Goal: Task Accomplishment & Management: Manage account settings

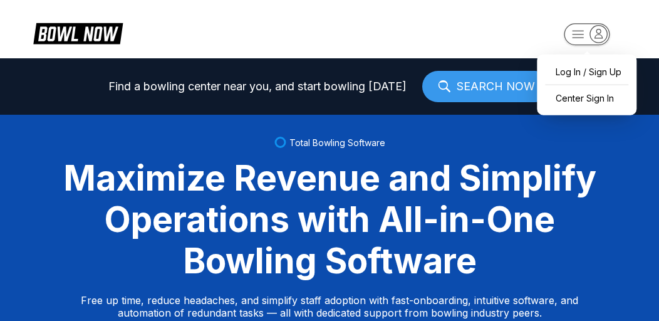
click at [582, 33] on rect "button" at bounding box center [587, 34] width 46 height 22
click at [577, 96] on div "Center Sign In" at bounding box center [586, 98] width 87 height 22
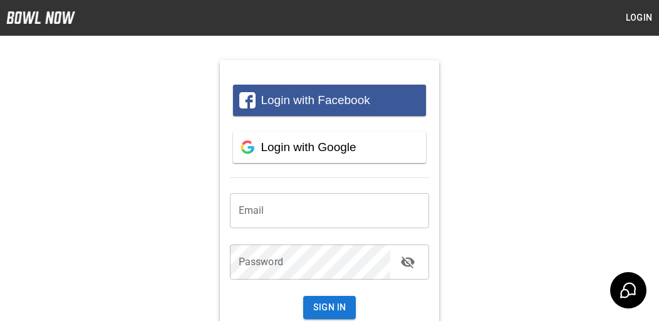
click at [278, 213] on input "email" at bounding box center [330, 210] width 200 height 35
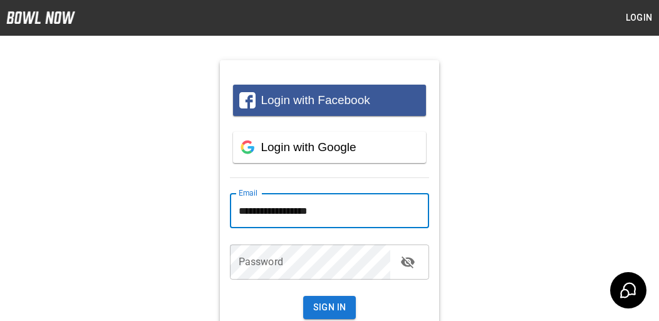
type input "**********"
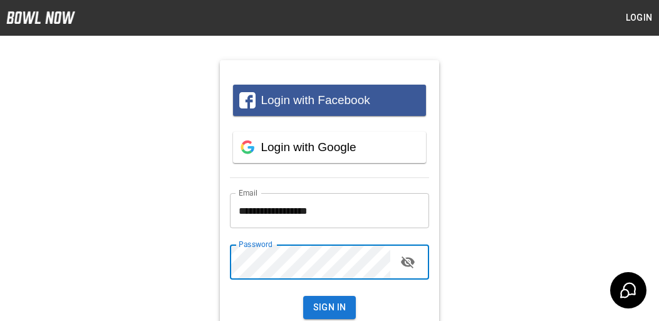
click at [303, 296] on button "Sign In" at bounding box center [329, 307] width 53 height 23
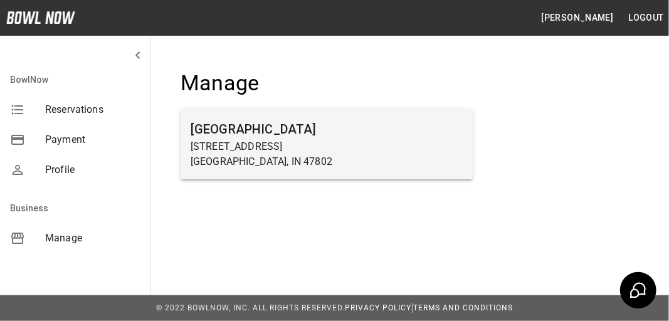
click at [238, 135] on h6 "[GEOGRAPHIC_DATA]" at bounding box center [327, 129] width 272 height 20
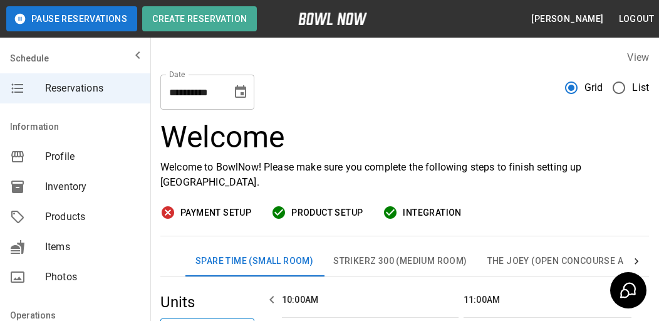
scroll to position [0, 727]
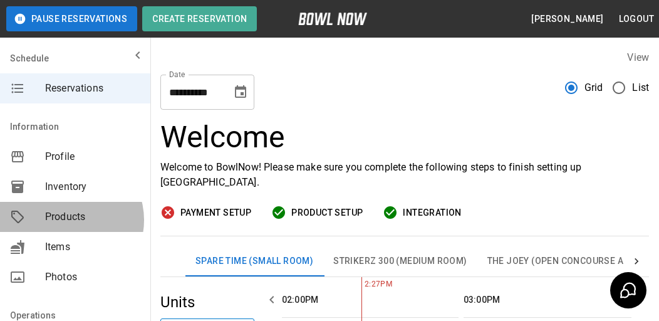
click at [68, 220] on span "Products" at bounding box center [92, 216] width 95 height 15
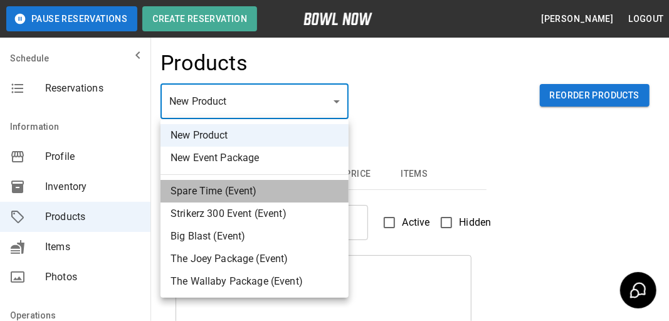
click at [216, 192] on li "Spare Time (Event)" at bounding box center [254, 191] width 188 height 23
type input "*"
type input "**********"
type textarea "**********"
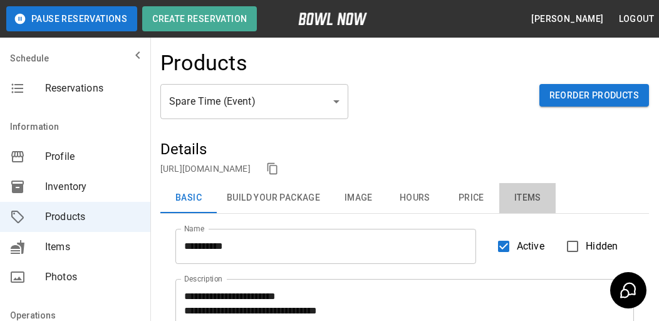
click at [528, 200] on button "Items" at bounding box center [528, 198] width 56 height 30
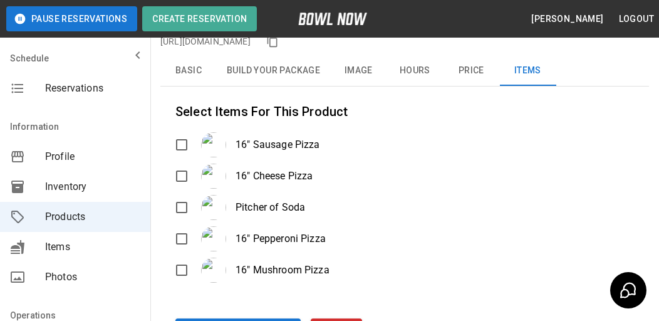
scroll to position [60, 0]
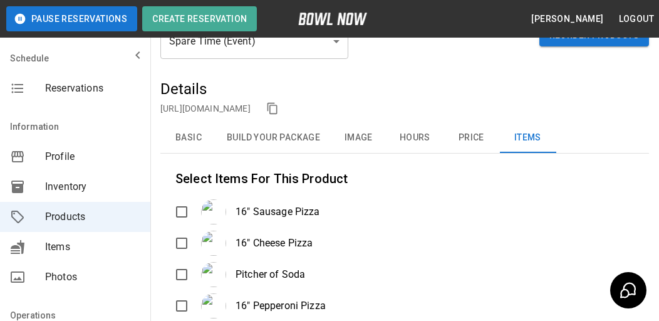
click at [285, 137] on button "Build Your Package" at bounding box center [273, 138] width 113 height 30
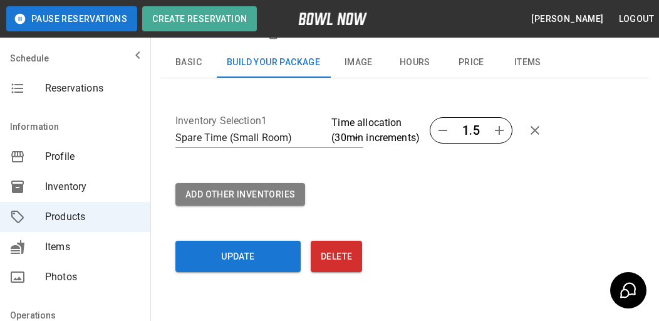
scroll to position [117, 0]
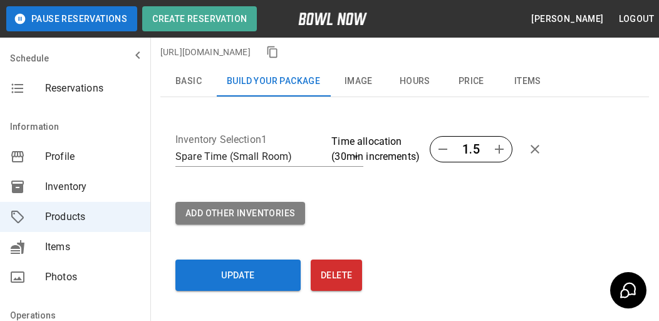
click at [367, 82] on button "Image" at bounding box center [358, 81] width 56 height 30
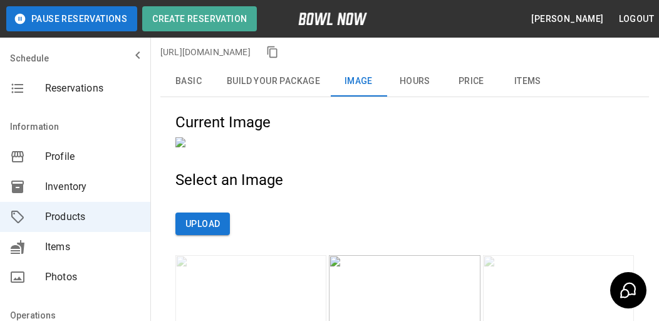
click at [415, 81] on button "Hours" at bounding box center [415, 81] width 56 height 30
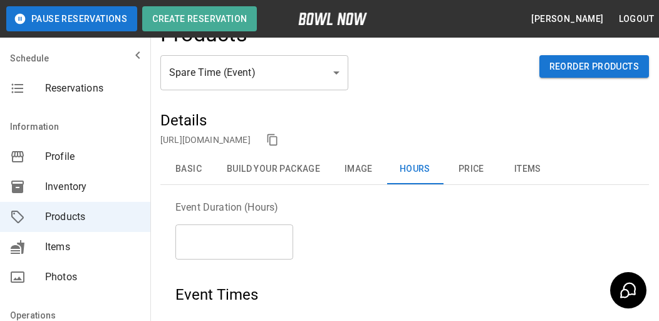
scroll to position [0, 0]
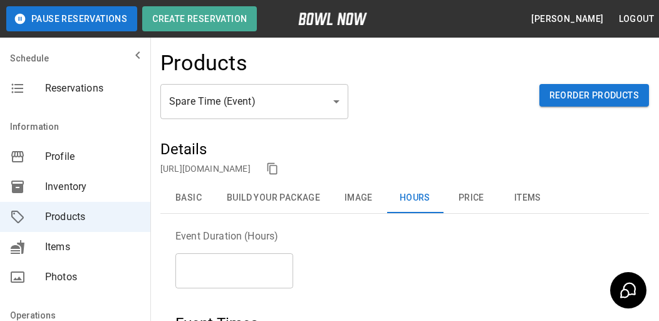
click at [468, 197] on button "Price" at bounding box center [471, 198] width 56 height 30
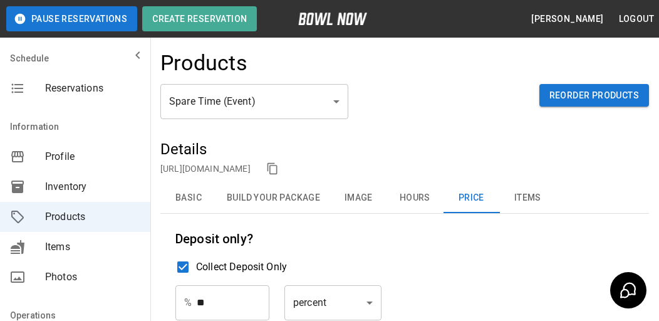
click at [522, 200] on button "Items" at bounding box center [528, 198] width 56 height 30
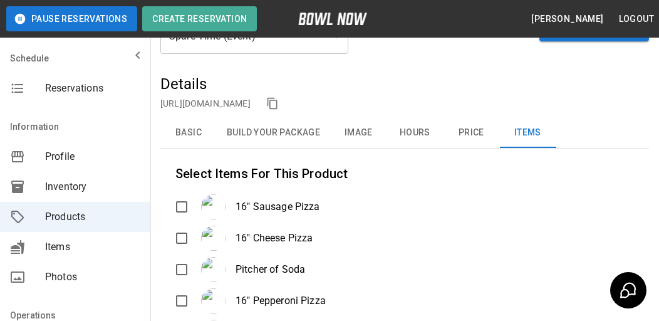
scroll to position [60, 0]
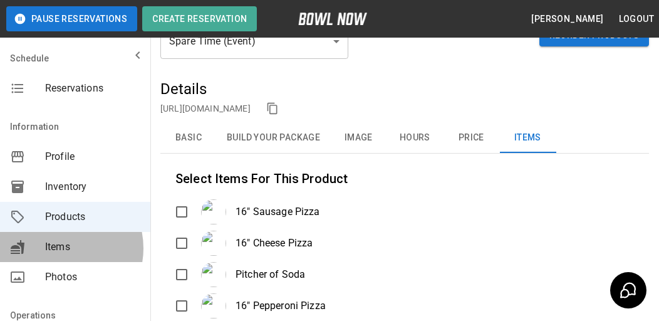
click at [59, 248] on span "Items" at bounding box center [92, 246] width 95 height 15
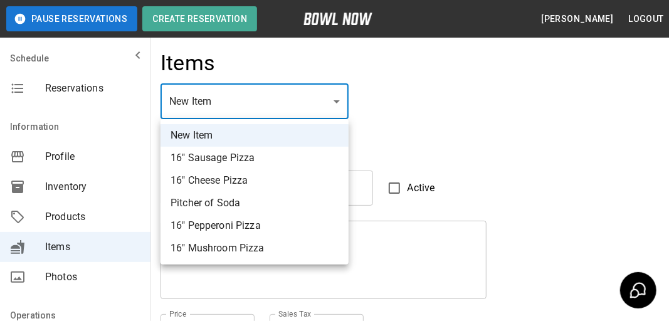
click at [335, 100] on div at bounding box center [334, 160] width 669 height 321
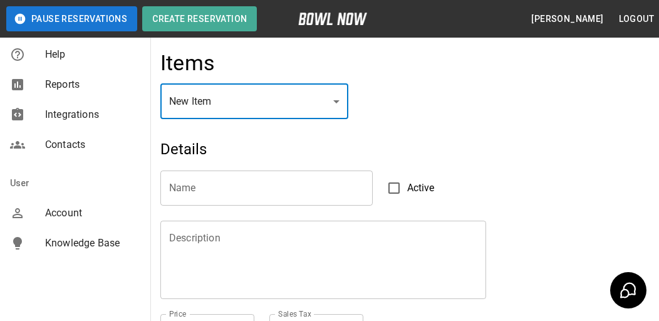
scroll to position [386, 0]
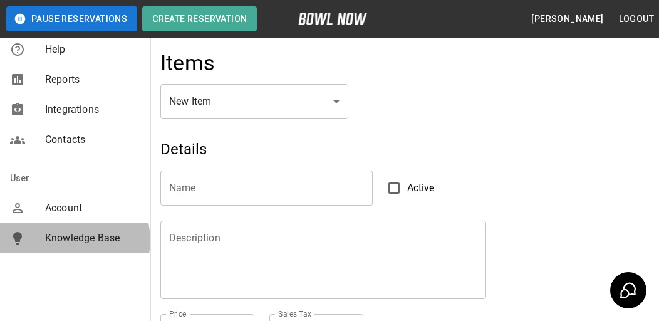
click at [74, 240] on span "Knowledge Base" at bounding box center [92, 238] width 95 height 15
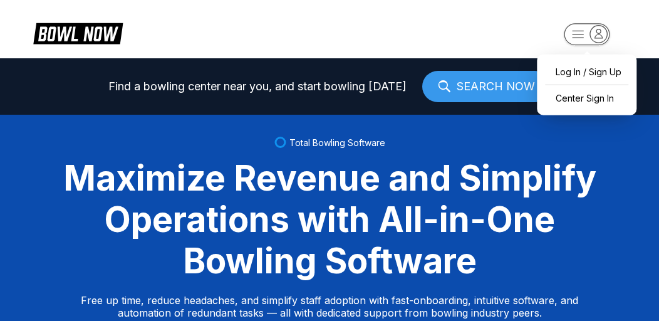
click at [600, 32] on icon "button" at bounding box center [598, 33] width 17 height 17
click at [580, 96] on div "Center Sign In" at bounding box center [586, 98] width 87 height 22
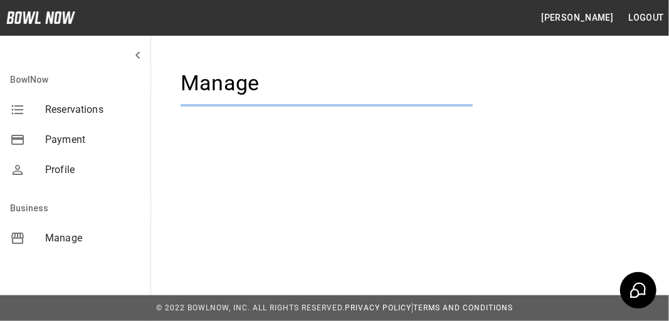
click at [296, 216] on div "[PERSON_NAME] Logout BowlNow Reservations Payment Profile Business Manage Manag…" at bounding box center [334, 160] width 669 height 321
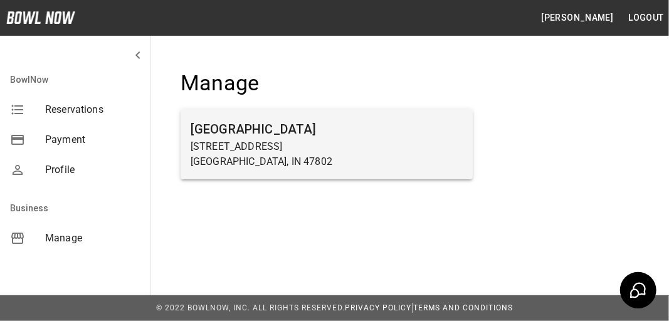
click at [235, 127] on h6 "[GEOGRAPHIC_DATA]" at bounding box center [327, 129] width 272 height 20
